Goal: Communication & Community: Answer question/provide support

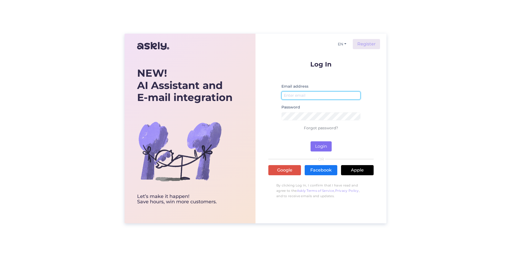
type input "[EMAIL_ADDRESS][DOMAIN_NAME]"
click at [323, 148] on button "Login" at bounding box center [321, 146] width 21 height 10
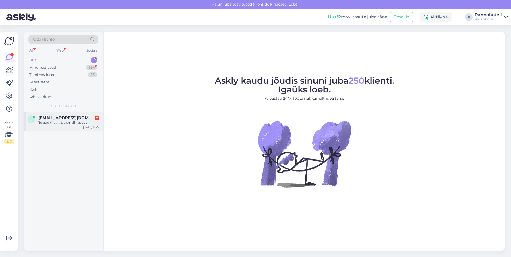
click at [65, 120] on div "To add that it is a small, lapdog" at bounding box center [68, 122] width 61 height 5
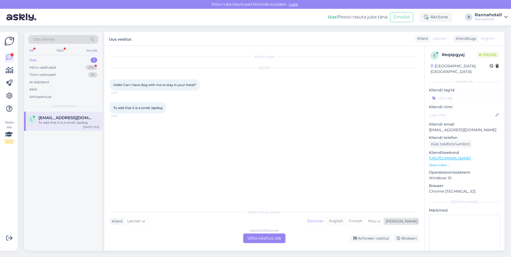
click at [346, 223] on div "English" at bounding box center [336, 221] width 20 height 8
click at [261, 237] on div "Latvian to English Võta vestlus üle" at bounding box center [264, 239] width 42 height 10
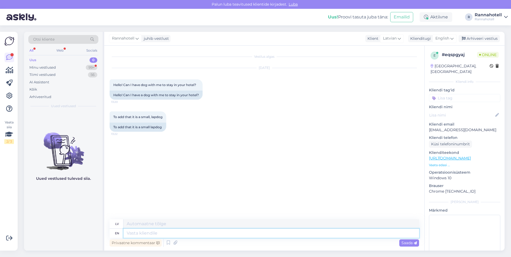
click at [248, 231] on textarea at bounding box center [271, 233] width 296 height 9
type textarea "Hello!"
type textarea "Sveiki!"
type textarea "Hello! Dogs"
type textarea "Sveiki! [GEOGRAPHIC_DATA]"
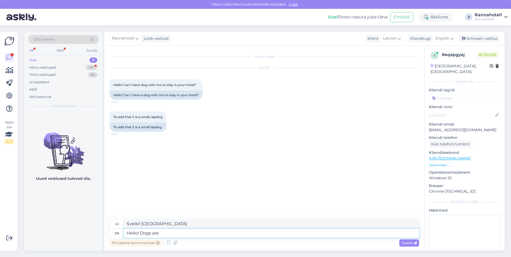
type textarea "Hello! Dogs are"
type textarea "Sveiki! Suņi ir"
type textarea "Hello! Dogs are welo"
type textarea "Sveiki! Suņi ir laipni gaidīti"
type textarea "Hello! Dogs are welcome to our"
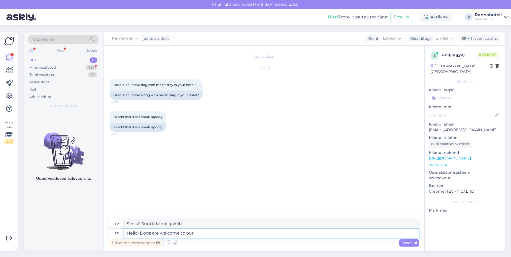
type textarea "Sveiki! Suņi ir laipni gaidīti pie mums"
type textarea "Hello! Dogs are welcome to our hotel"
type textarea "Sveiki! Suņi ir laipni gaidīti mūsu viesnīcā"
type textarea "Hello! Dogs are welcome to our hotel for 25€/"
type textarea "Sveiki! Suņi ir laipni gaidīti mūsu viesnīcā par 25 €"
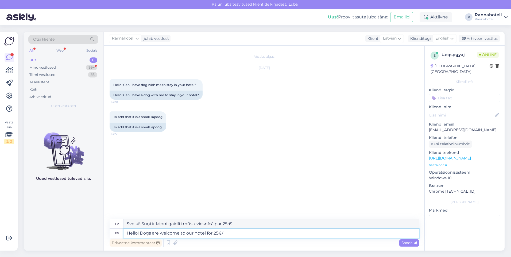
type textarea "Hello! Dogs are welcome to our hotel for 25€/ p"
type textarea "Sveiki! Suņi ir laipni gaidīti mūsu viesnīcā par 25 €/"
type textarea "Hello! Dogs are welcome to our hotel for 25€/ per"
type textarea "Sveiki! Suņi ir laipni gaidīti mūsu viesnīcā par 25 €/no personas"
type textarea "Hello! Dogs are welcome to our hotel for 25€/ per night."
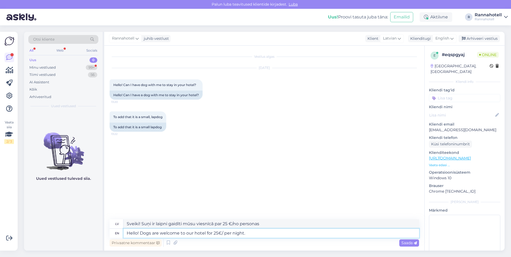
type textarea "Sveiki! Suņi ir laipni gaidīti mūsu viesnīcā par 25 €/naktī."
type textarea "Hello! Dogs are welcome to our hotel for 25€/ per night."
click at [267, 233] on textarea "Hello! Dogs are welcome to our hotel for 25€/ per night." at bounding box center [271, 233] width 296 height 9
drag, startPoint x: 253, startPoint y: 234, endPoint x: 256, endPoint y: 233, distance: 3.1
click at [256, 233] on textarea "Hello! Dogs are welcome to our hotel for 25€/ per night." at bounding box center [271, 233] width 296 height 9
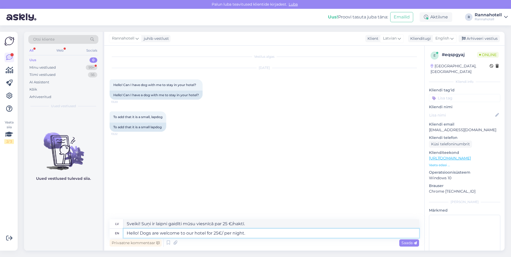
click at [256, 233] on textarea "Hello! Dogs are welcome to our hotel for 25€/ per night." at bounding box center [271, 233] width 296 height 9
click at [403, 242] on span "Saada" at bounding box center [409, 243] width 16 height 5
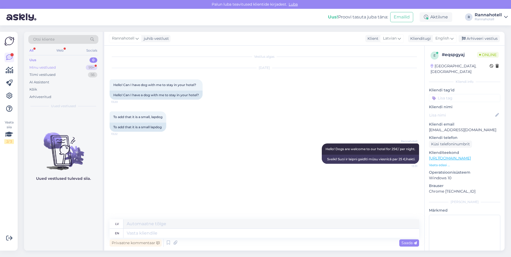
click at [67, 70] on div "Minu vestlused 99+" at bounding box center [63, 67] width 70 height 7
